Goal: Transaction & Acquisition: Purchase product/service

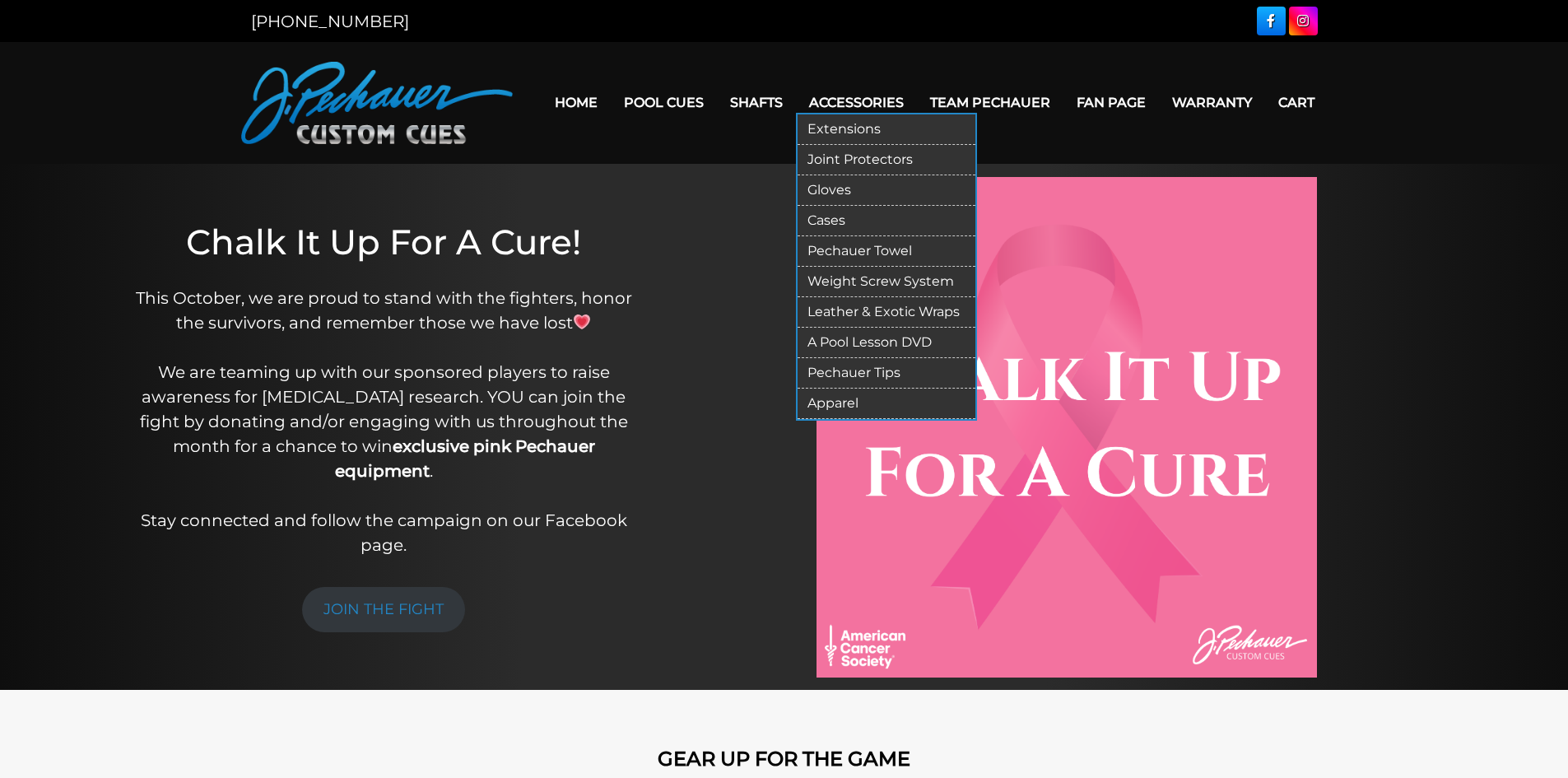
click at [889, 374] on link "Pechauer Tips" at bounding box center [886, 373] width 178 height 30
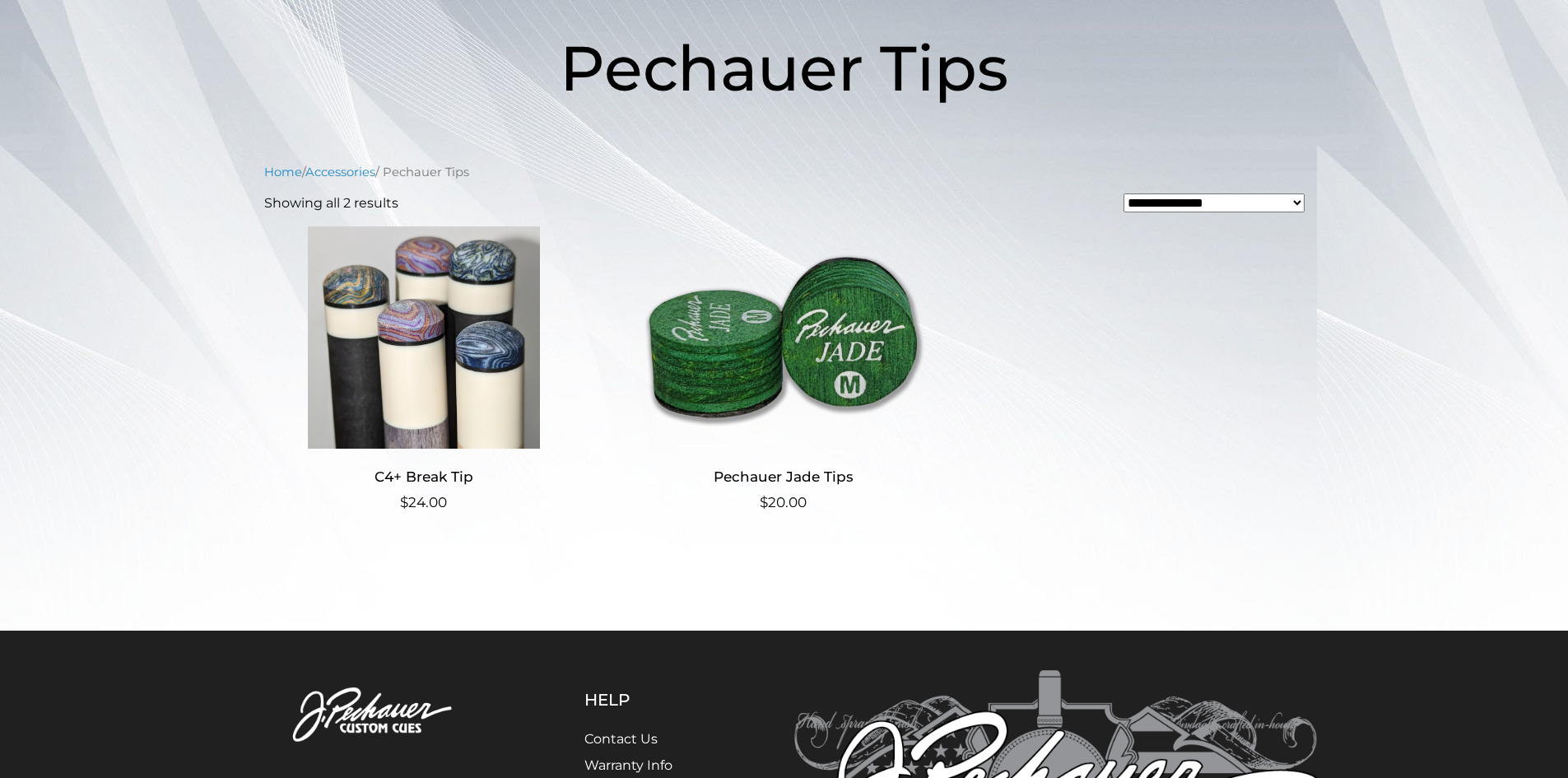
scroll to position [247, 0]
click at [441, 369] on img at bounding box center [424, 338] width 321 height 222
